Goal: Find specific page/section: Find specific page/section

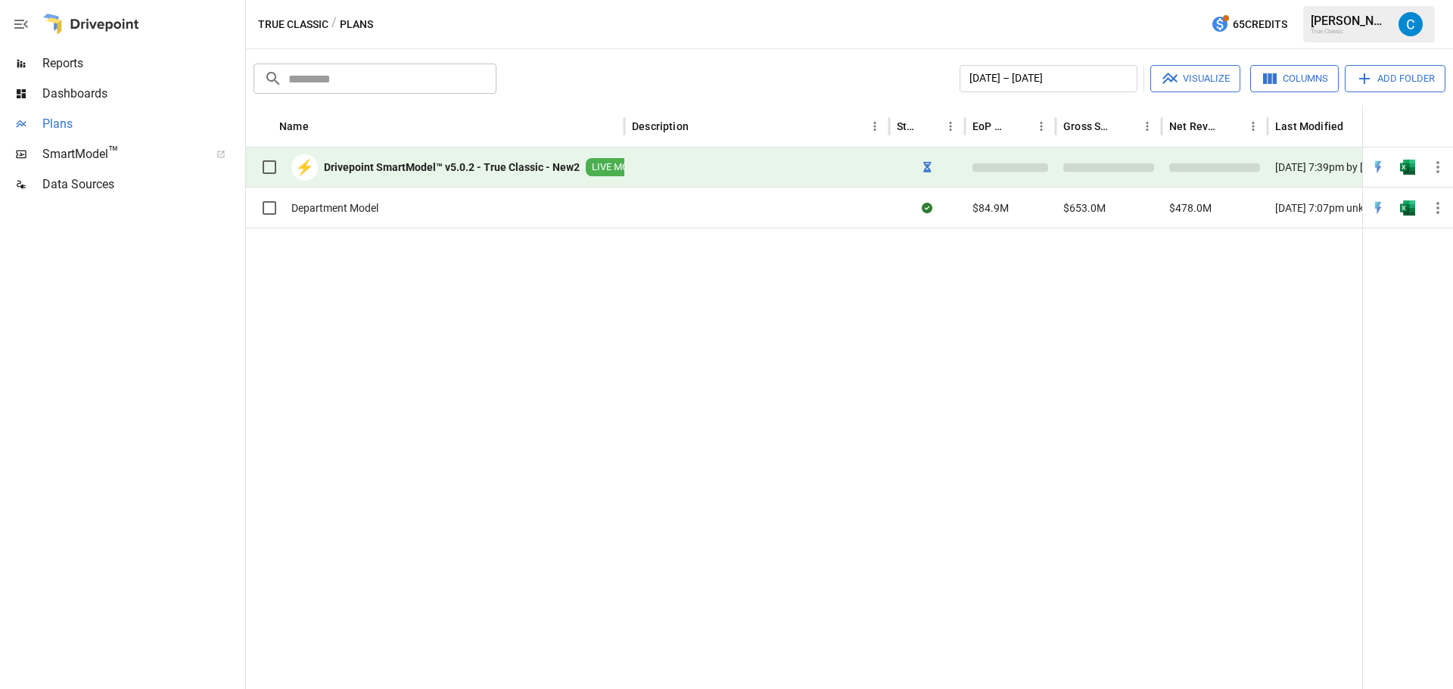
click at [160, 113] on div "Plans" at bounding box center [121, 124] width 242 height 30
click at [118, 34] on div at bounding box center [90, 24] width 97 height 48
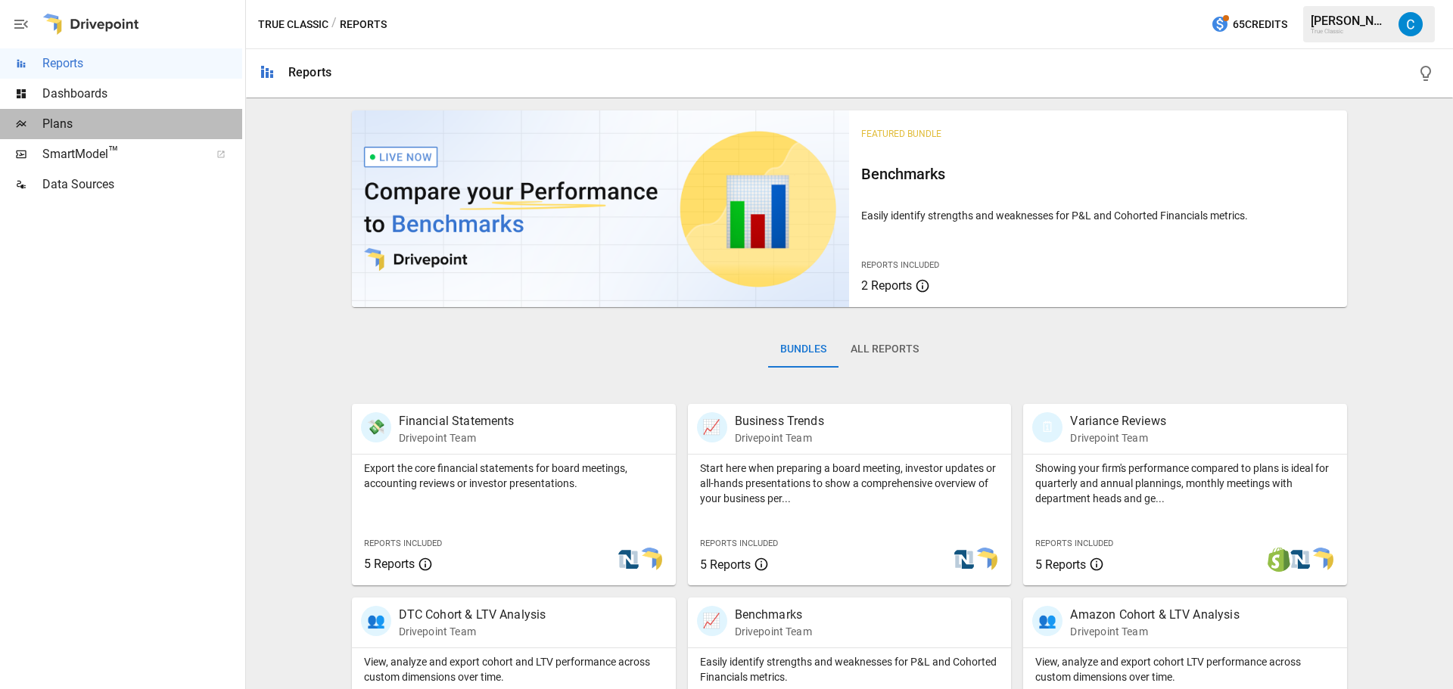
click at [157, 129] on span "Plans" at bounding box center [142, 124] width 200 height 18
